Goal: Transaction & Acquisition: Purchase product/service

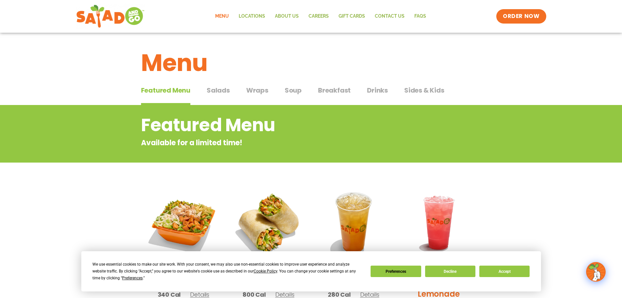
click at [213, 92] on span "Salads" at bounding box center [218, 90] width 23 height 10
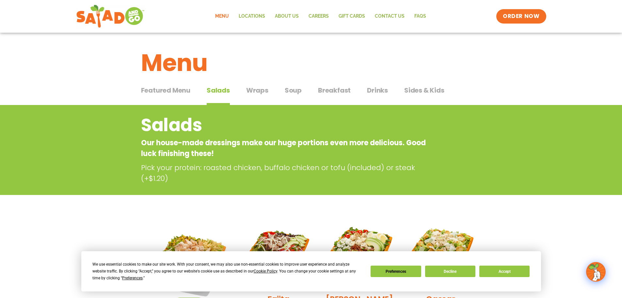
click at [262, 92] on span "Wraps" at bounding box center [257, 90] width 22 height 10
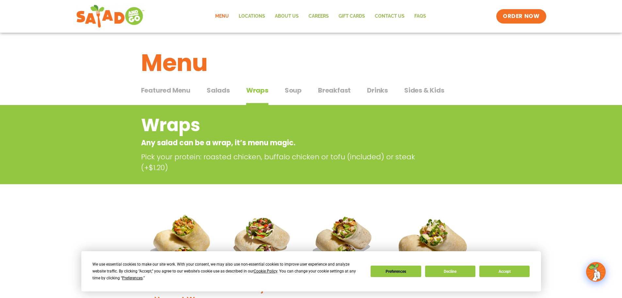
click at [296, 92] on span "Soup" at bounding box center [293, 90] width 17 height 10
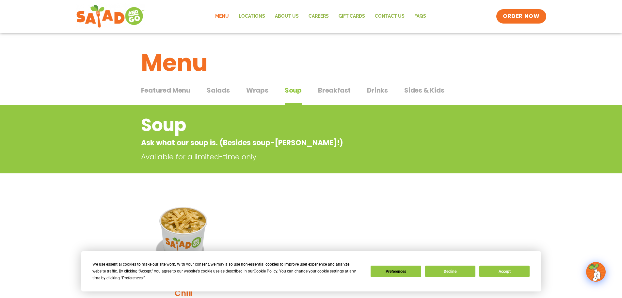
click at [337, 89] on span "Breakfast" at bounding box center [334, 90] width 33 height 10
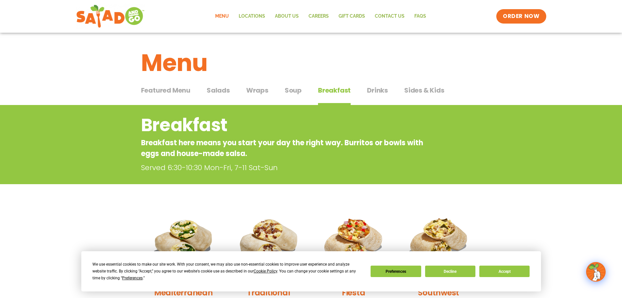
click at [291, 91] on span "Soup" at bounding box center [293, 90] width 17 height 10
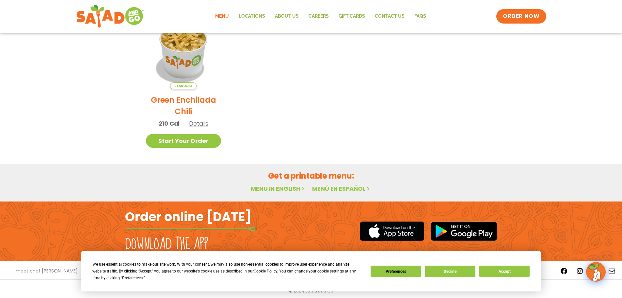
scroll to position [185, 0]
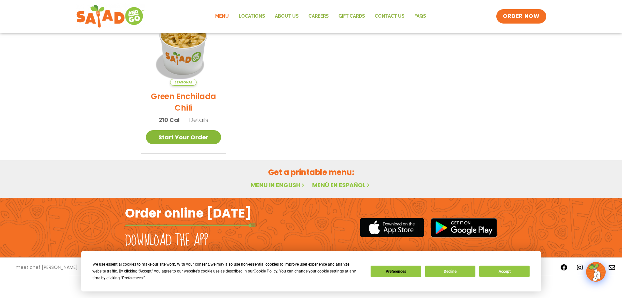
click at [212, 137] on link "Start Your Order" at bounding box center [183, 137] width 75 height 14
